Goal: Task Accomplishment & Management: Manage account settings

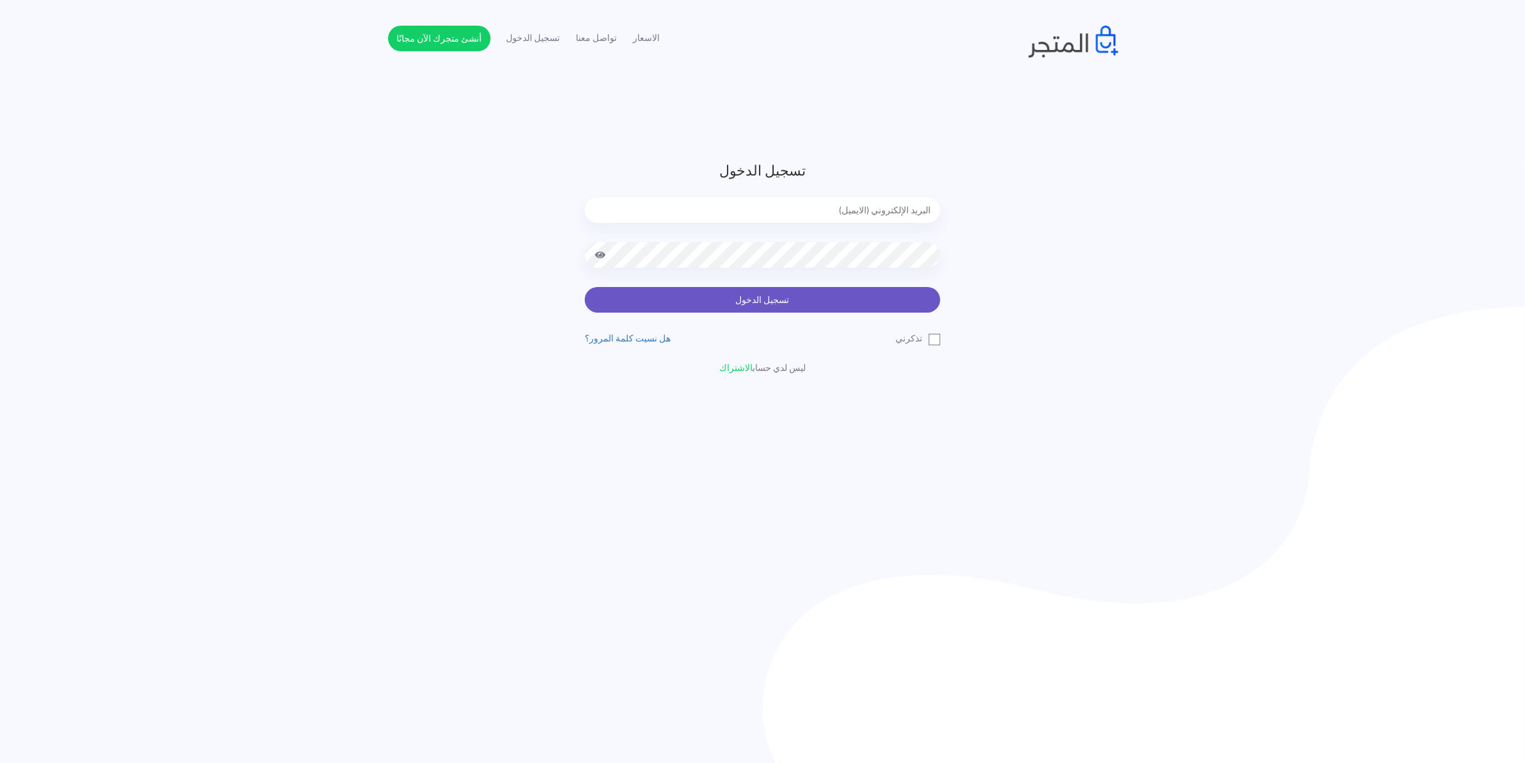
type input "[EMAIL_ADDRESS][DOMAIN_NAME]"
click at [756, 300] on button "تسجيل الدخول" at bounding box center [762, 300] width 355 height 26
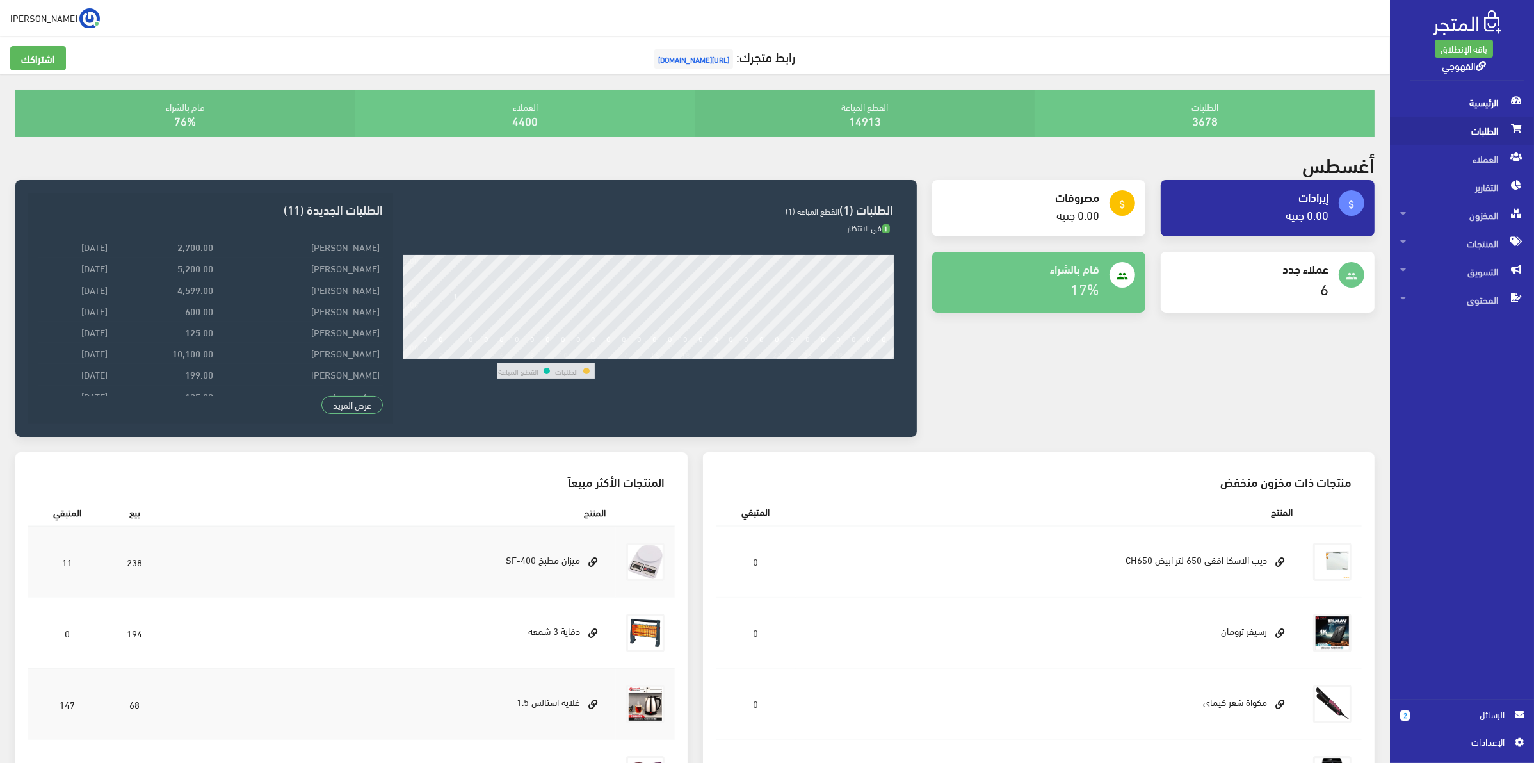
click at [1477, 128] on span "الطلبات" at bounding box center [1462, 131] width 124 height 28
